Goal: Find specific page/section: Locate a particular part of the current website

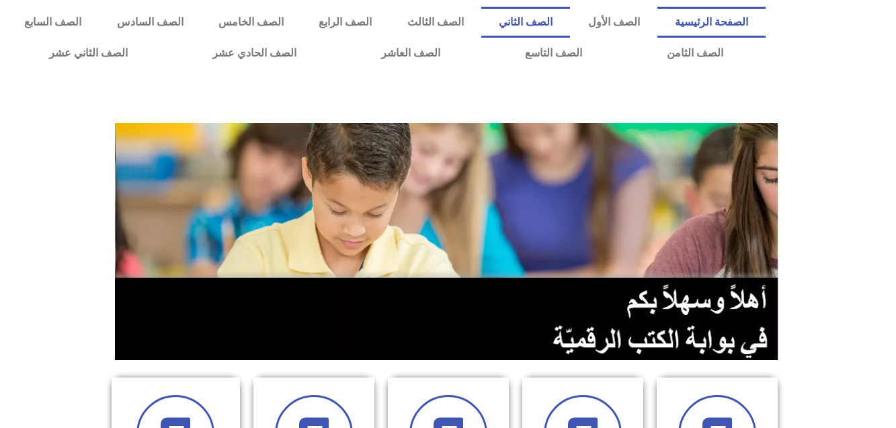
click at [570, 24] on link "الصف الثاني" at bounding box center [525, 22] width 89 height 31
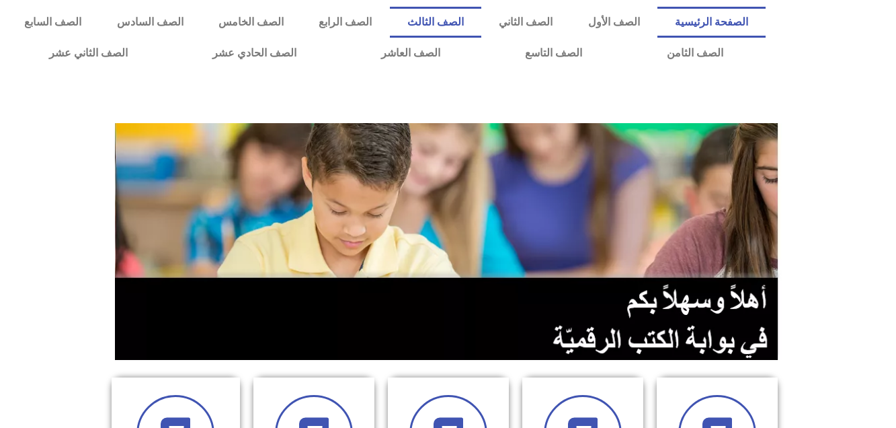
click at [481, 22] on link "الصف الثالث" at bounding box center [435, 22] width 91 height 31
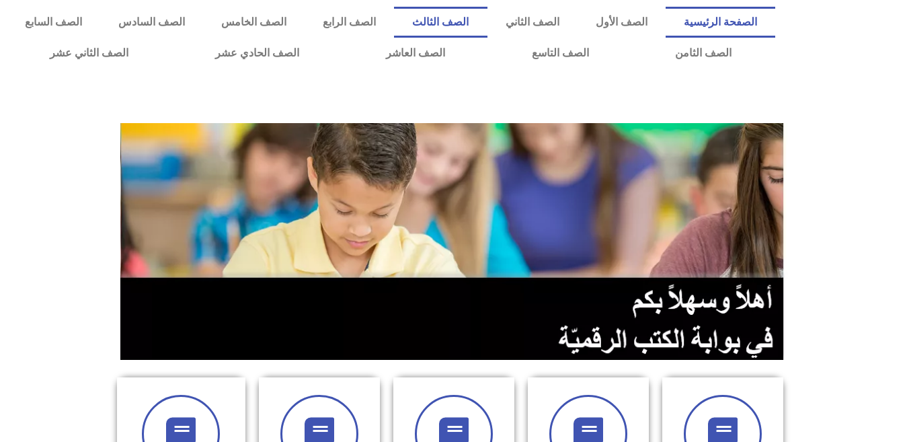
click at [487, 26] on link "الصف الثالث" at bounding box center [440, 22] width 93 height 31
click at [487, 22] on link "الصف الثالث" at bounding box center [440, 22] width 93 height 31
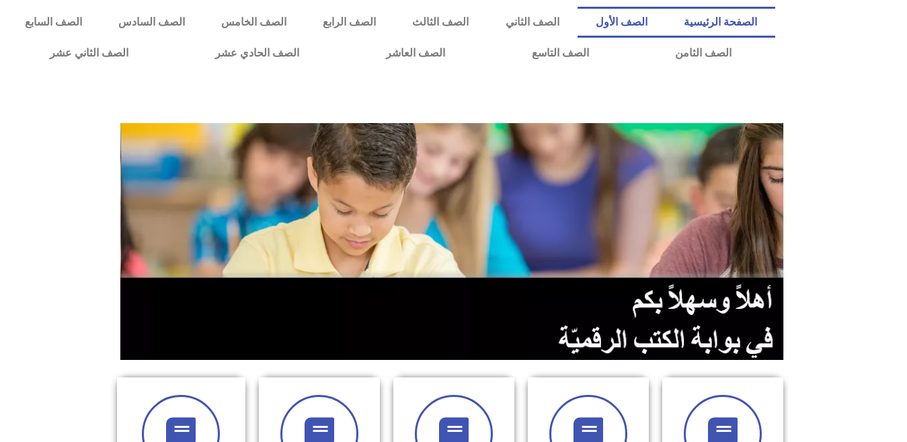
click at [665, 34] on link "الصف الأول" at bounding box center [621, 22] width 88 height 31
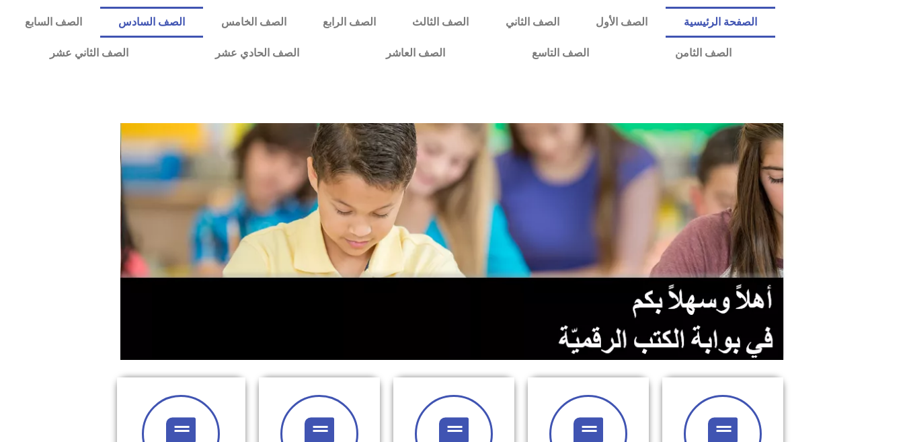
drag, startPoint x: 305, startPoint y: 3, endPoint x: 245, endPoint y: 31, distance: 66.8
click at [245, 31] on div "الصفحة الرئيسية الصف الأول الصف الثاني الصف الثالث الصف الرابع الصف الخامس الصف…" at bounding box center [391, 37] width 782 height 75
click at [203, 31] on link "الصف السادس" at bounding box center [151, 22] width 103 height 31
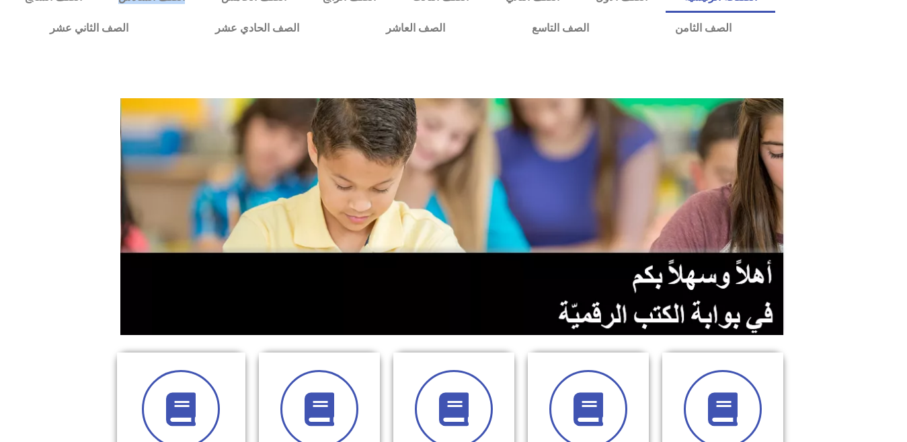
scroll to position [17, 0]
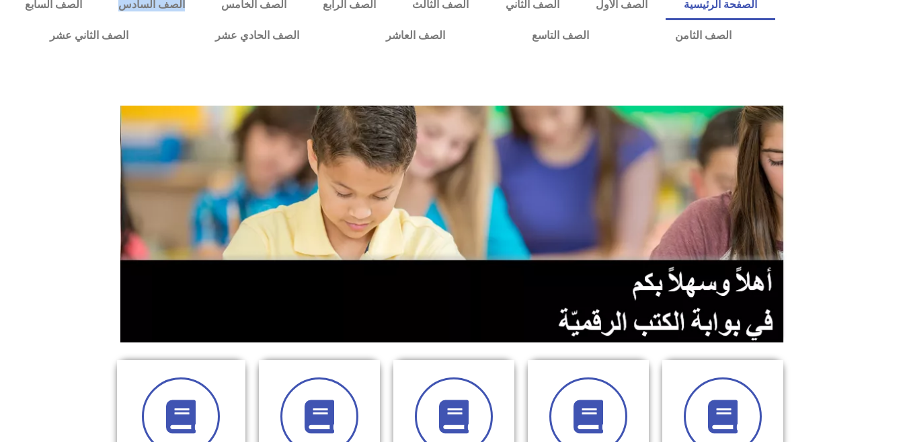
click at [732, 263] on img at bounding box center [453, 224] width 667 height 237
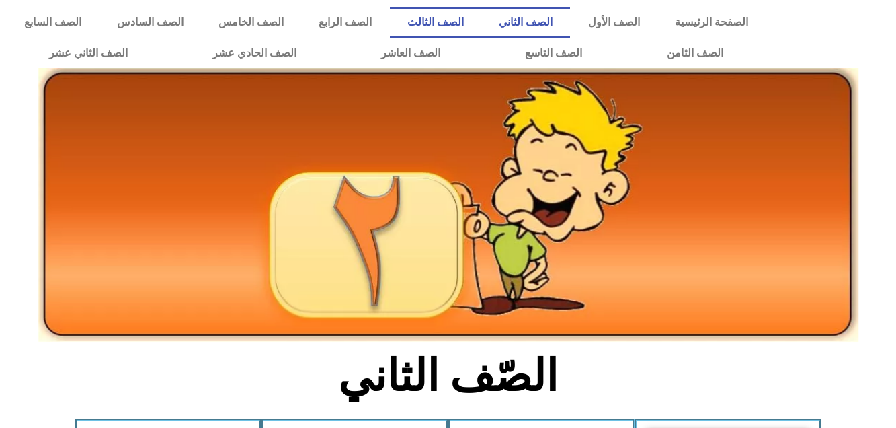
click at [481, 32] on link "الصف الثالث" at bounding box center [435, 22] width 91 height 31
